Goal: Check status: Check status

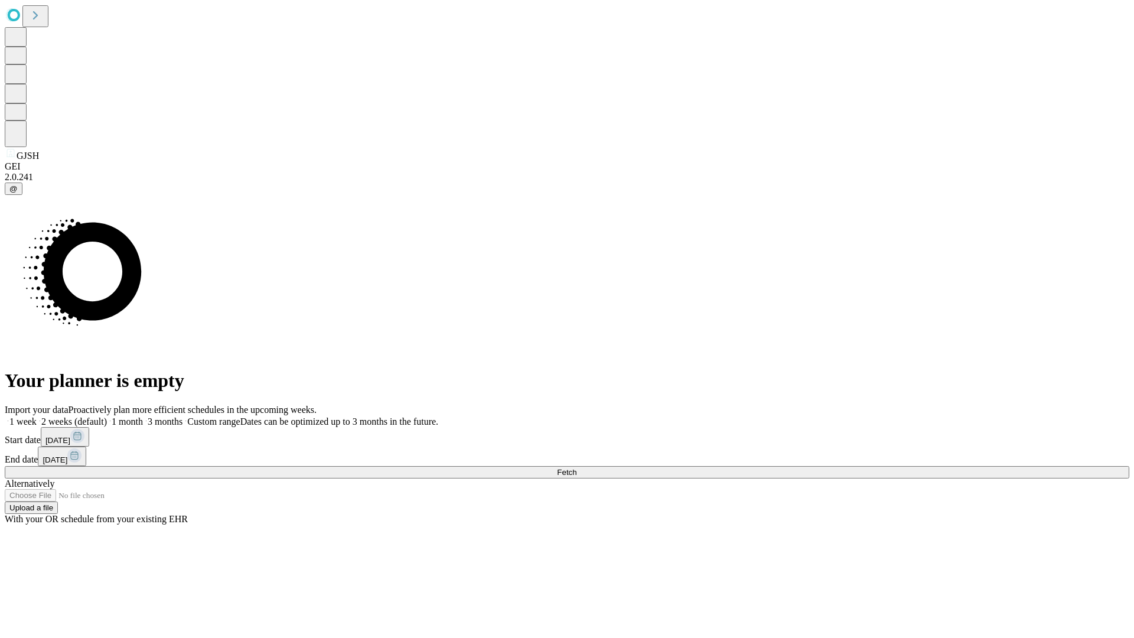
click at [576, 468] on span "Fetch" at bounding box center [566, 472] width 19 height 9
